Goal: Task Accomplishment & Management: Complete application form

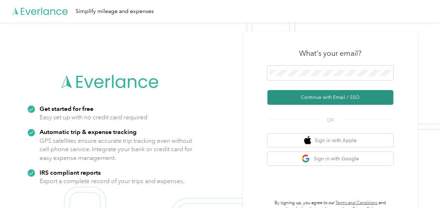
click at [319, 99] on button "Continue with Email / SSO" at bounding box center [330, 97] width 126 height 15
click at [317, 99] on button "Continue with Email / SSO" at bounding box center [330, 97] width 126 height 15
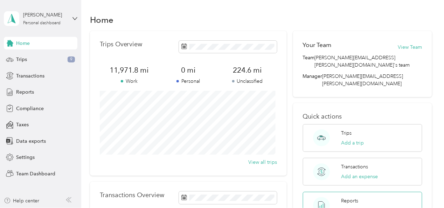
click at [353, 206] on button "View reports" at bounding box center [355, 209] width 28 height 7
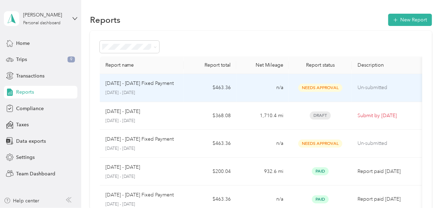
click at [163, 83] on p "[DATE] - [DATE] Fixed Payment" at bounding box center [139, 83] width 69 height 8
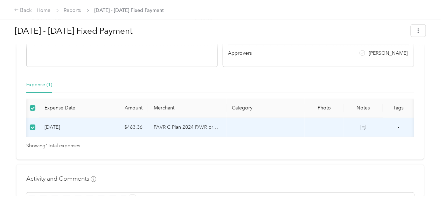
scroll to position [0, 98]
click at [28, 9] on div "Back" at bounding box center [23, 10] width 18 height 8
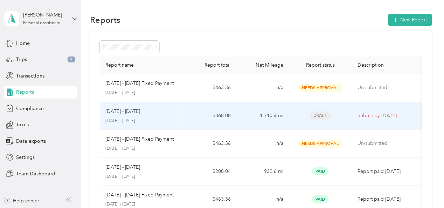
click at [136, 114] on p "[DATE] - [DATE]" at bounding box center [122, 111] width 35 height 8
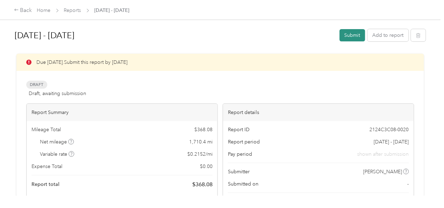
click at [343, 35] on button "Submit" at bounding box center [352, 35] width 26 height 12
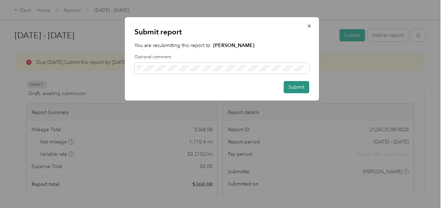
click at [300, 85] on button "Submit" at bounding box center [297, 87] width 26 height 12
